Goal: Transaction & Acquisition: Obtain resource

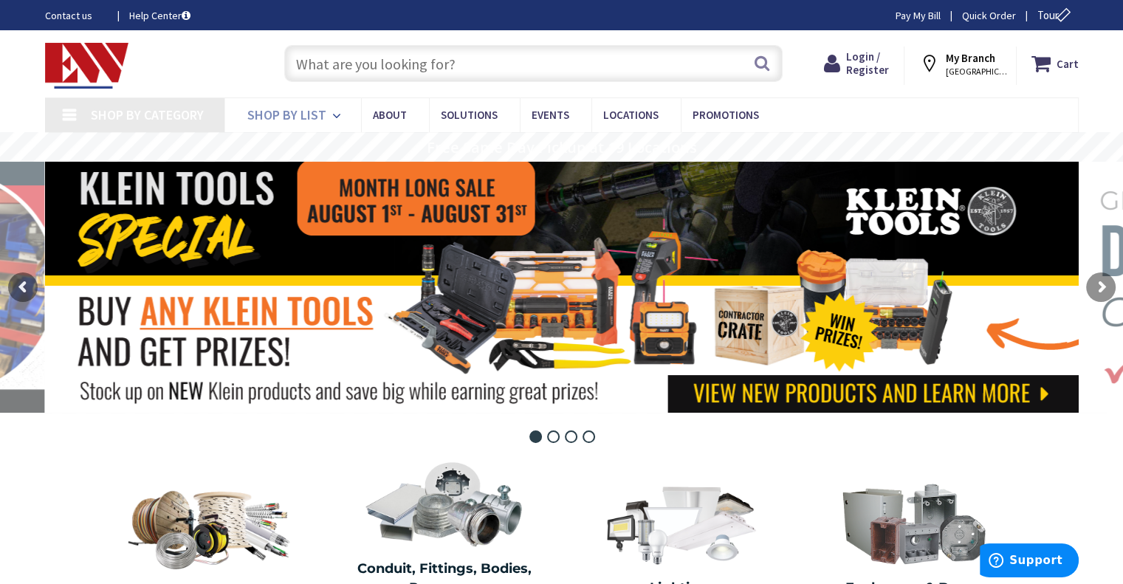
type input "[GEOGRAPHIC_DATA][STREET_ADDRESS][GEOGRAPHIC_DATA]"
click at [340, 114] on icon at bounding box center [339, 116] width 14 height 32
click at [332, 114] on icon at bounding box center [339, 116] width 14 height 32
click at [323, 119] on link "Shop By List" at bounding box center [292, 115] width 137 height 34
click at [325, 119] on link "Shop By List" at bounding box center [292, 115] width 137 height 34
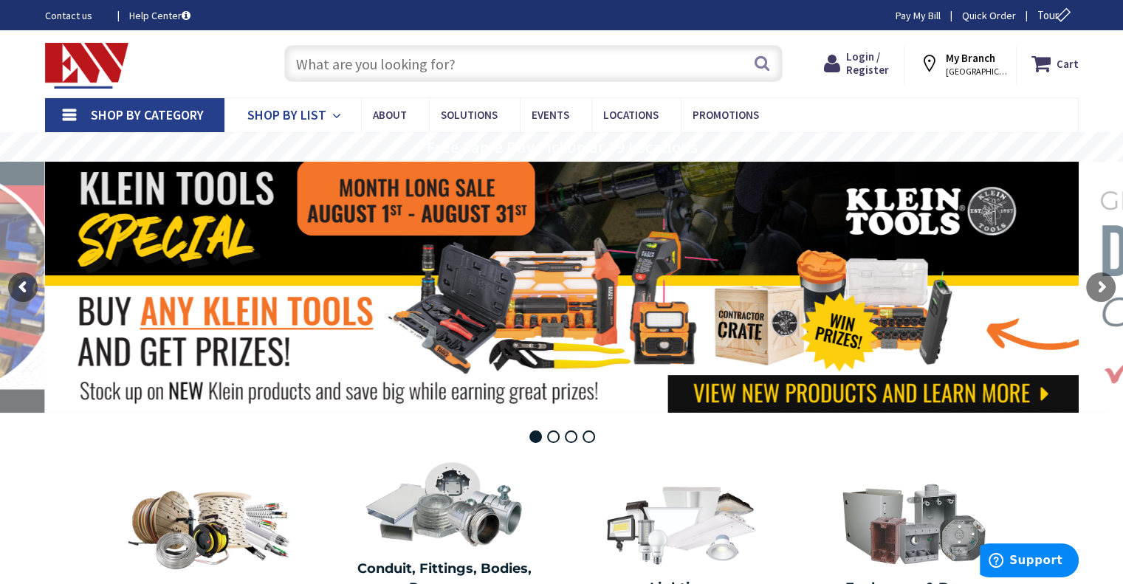
click at [332, 114] on icon at bounding box center [339, 116] width 14 height 32
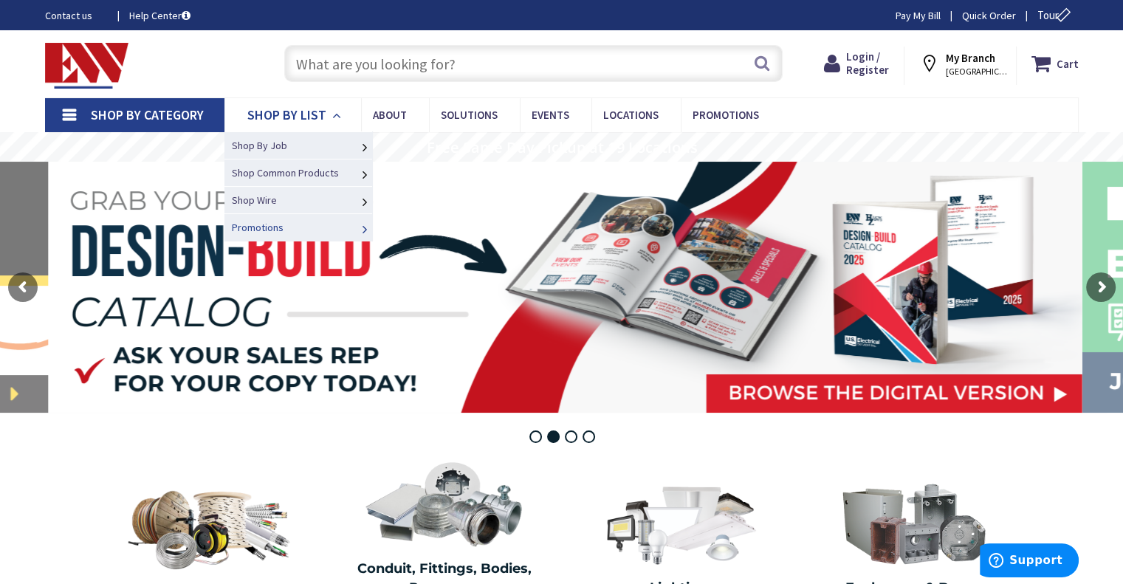
click at [322, 230] on link "Promotions" at bounding box center [298, 226] width 148 height 27
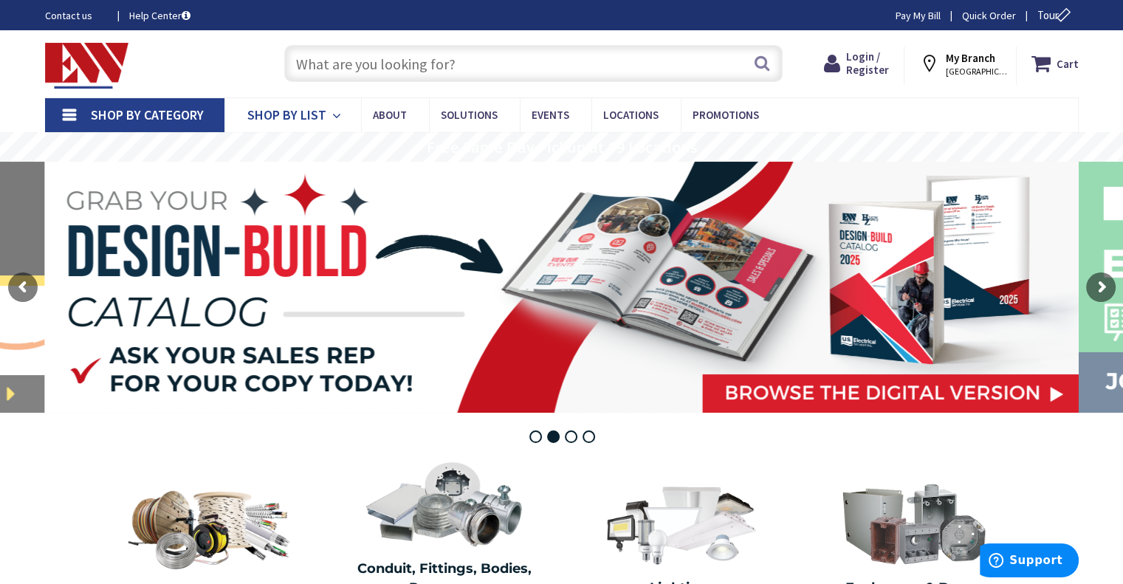
click at [323, 112] on span "Shop By List" at bounding box center [286, 114] width 79 height 17
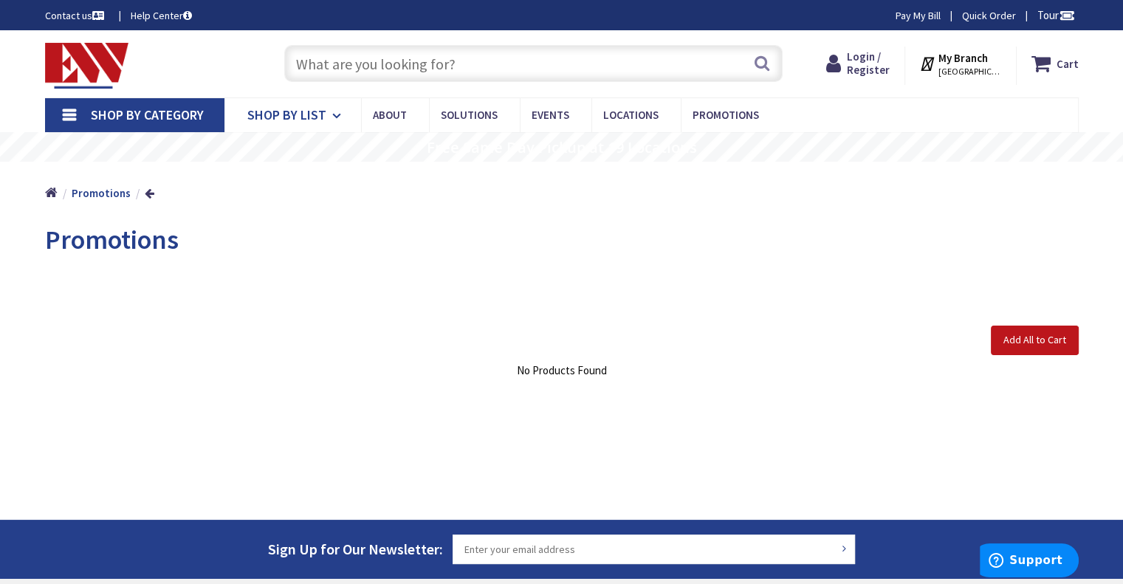
click at [338, 114] on icon at bounding box center [339, 116] width 14 height 32
